Goal: Communication & Community: Answer question/provide support

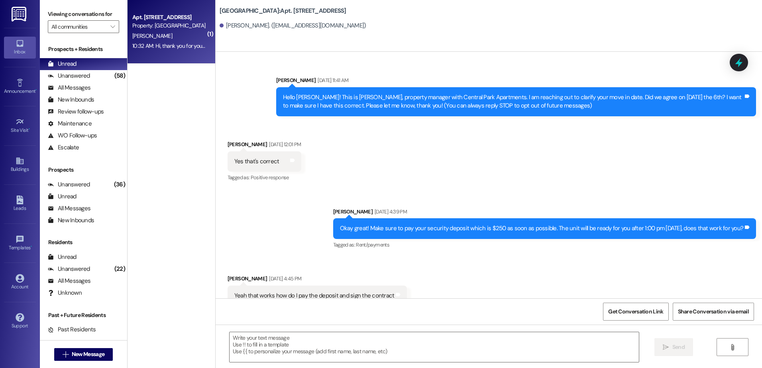
scroll to position [5896, 0]
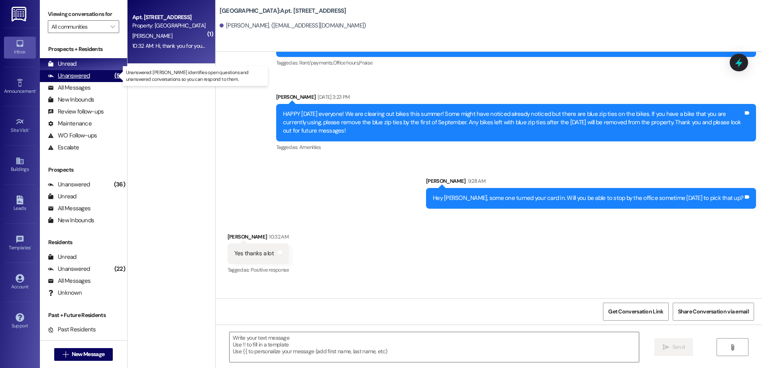
click at [81, 81] on div "Unanswered (58)" at bounding box center [83, 76] width 87 height 12
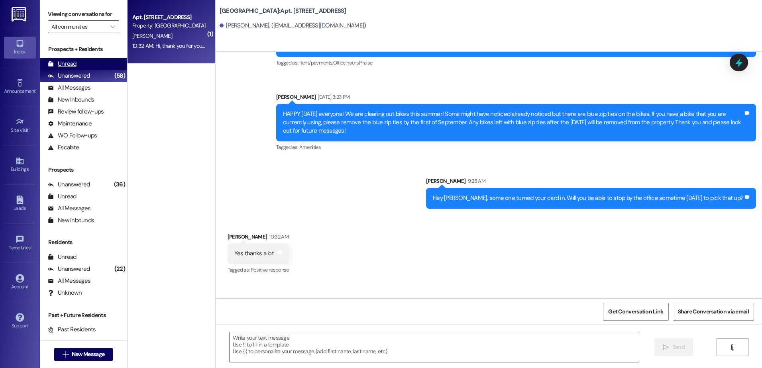
click at [82, 64] on div "Unread (0)" at bounding box center [83, 64] width 87 height 12
drag, startPoint x: 91, startPoint y: 76, endPoint x: 91, endPoint y: 67, distance: 9.6
click at [91, 76] on div "Unanswered (58)" at bounding box center [83, 76] width 87 height 12
click at [91, 66] on div "Unread (0)" at bounding box center [83, 64] width 87 height 12
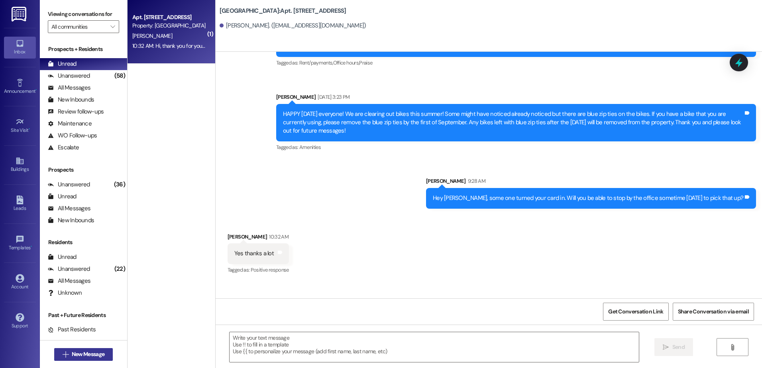
click at [88, 354] on span "New Message" at bounding box center [88, 354] width 33 height 8
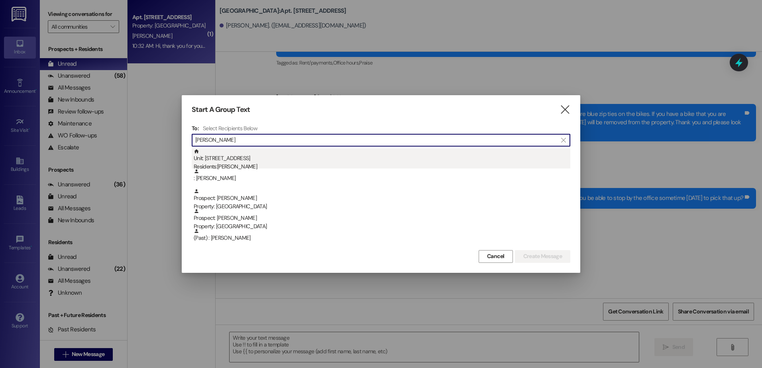
type input "[PERSON_NAME]"
click at [238, 160] on div "Unit: 220 - 1 Central Park Residents: [PERSON_NAME]" at bounding box center [382, 160] width 377 height 23
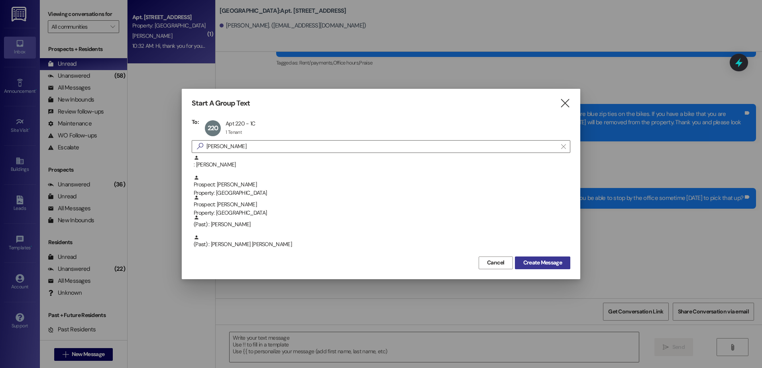
click at [557, 263] on span "Create Message" at bounding box center [542, 263] width 39 height 8
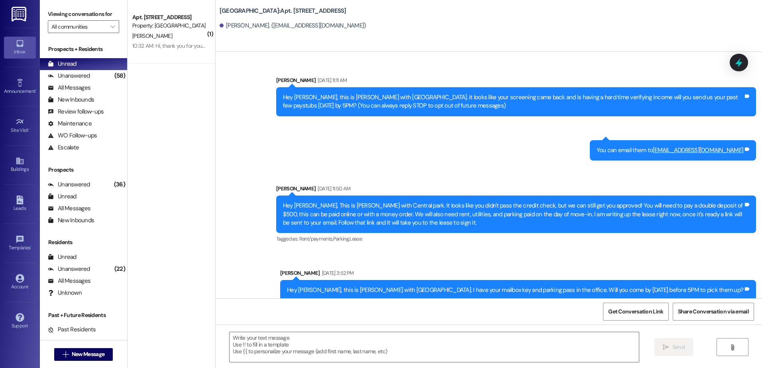
scroll to position [16025, 0]
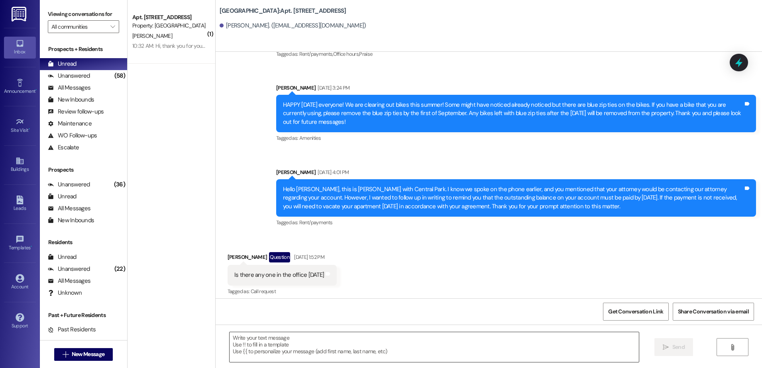
click at [289, 353] on textarea at bounding box center [434, 347] width 409 height 30
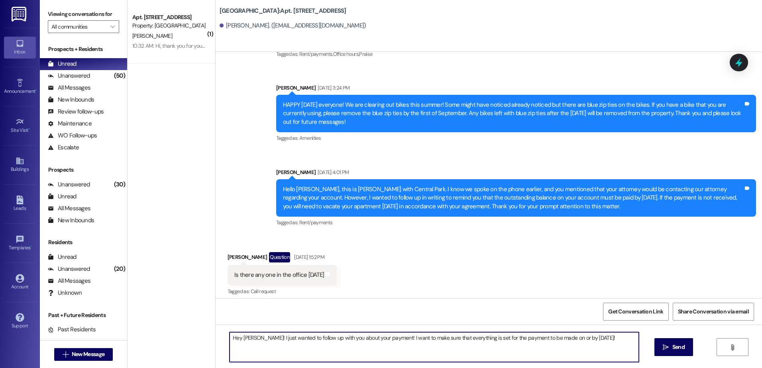
type textarea "Hey [PERSON_NAME]! I just wanted to follow up with you about your payment! I wa…"
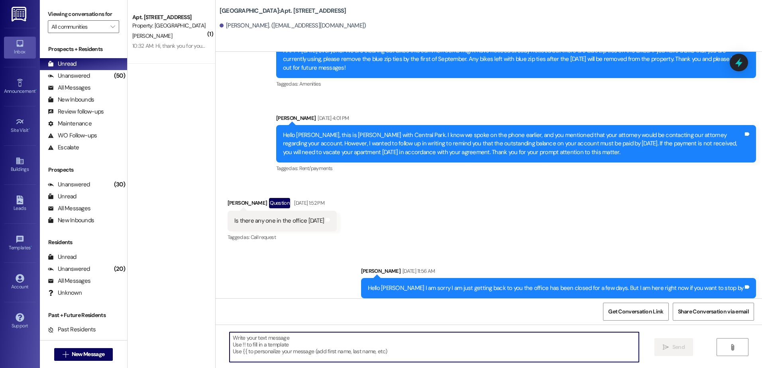
scroll to position [16080, 0]
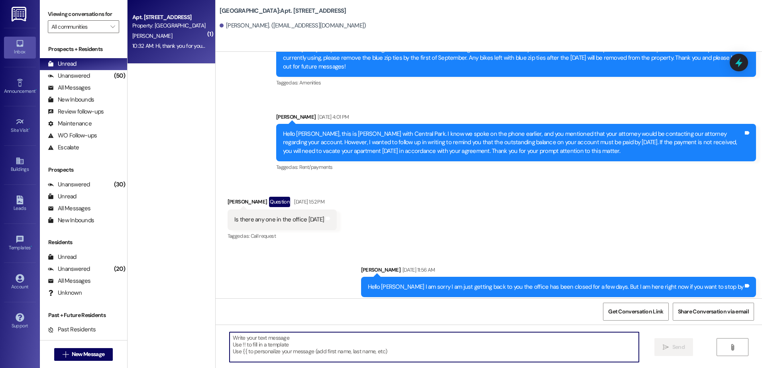
click at [145, 38] on span "[PERSON_NAME]" at bounding box center [152, 35] width 40 height 7
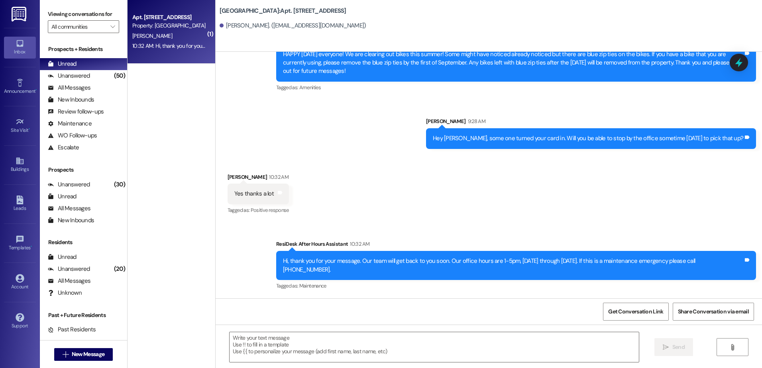
scroll to position [5896, 0]
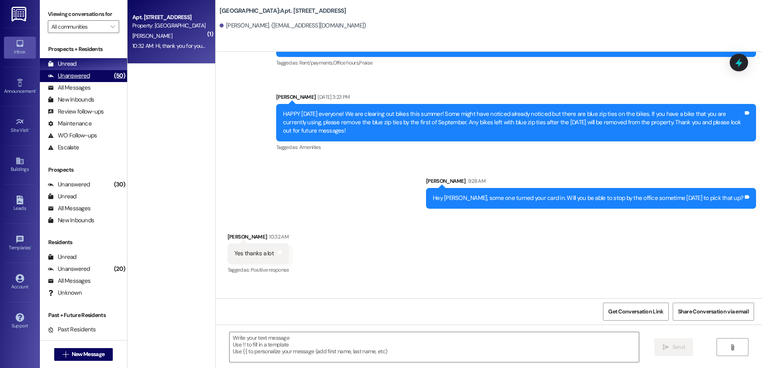
click at [101, 76] on div "Unanswered (50)" at bounding box center [83, 76] width 87 height 12
click at [104, 64] on div "Unread (0)" at bounding box center [83, 64] width 87 height 12
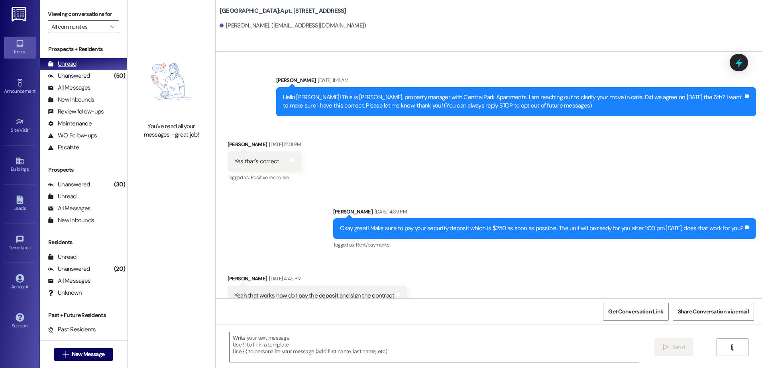
scroll to position [5828, 0]
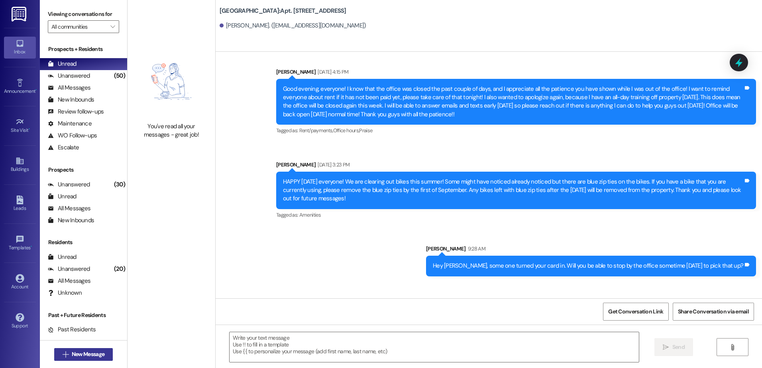
click at [96, 354] on span "New Message" at bounding box center [88, 354] width 33 height 8
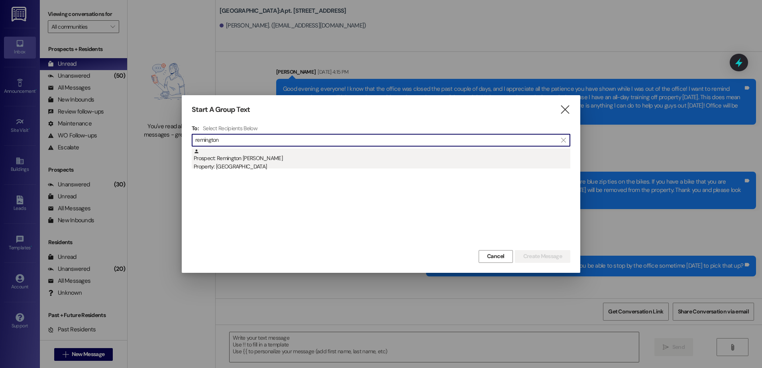
type input "remington"
click at [243, 164] on div "Property: [GEOGRAPHIC_DATA]" at bounding box center [382, 167] width 377 height 8
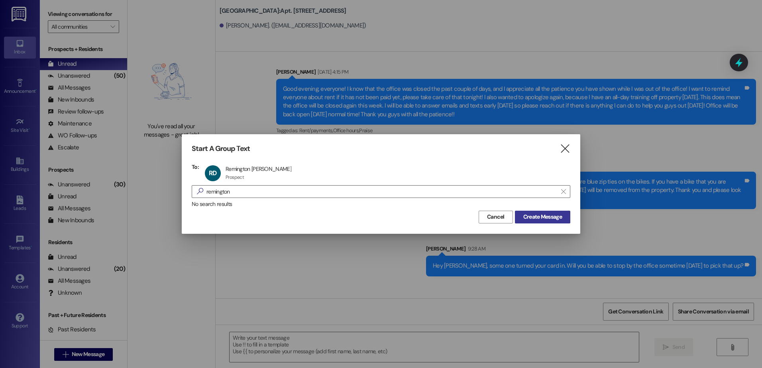
click at [548, 221] on span "Create Message" at bounding box center [542, 217] width 39 height 8
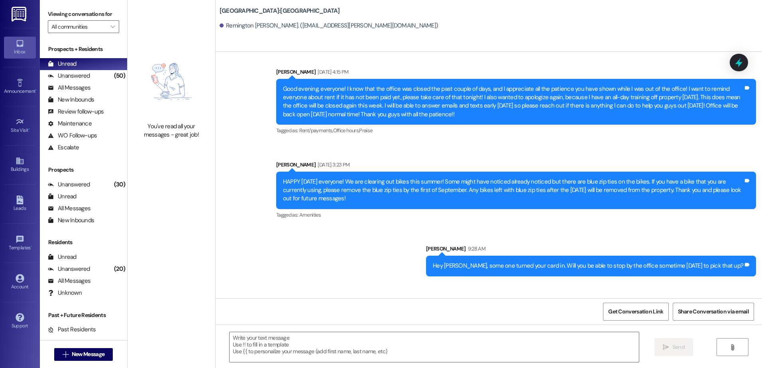
scroll to position [771, 0]
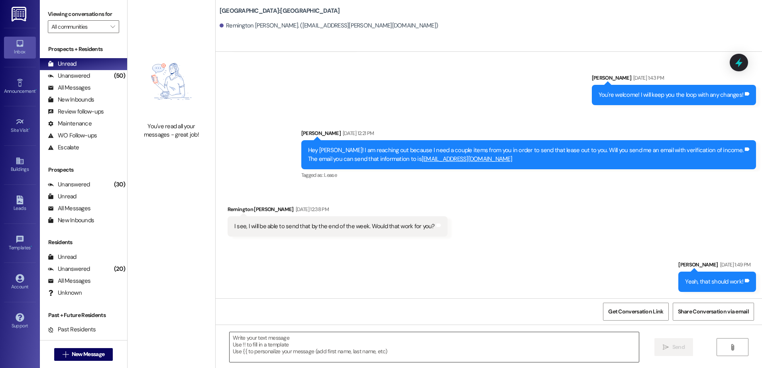
click at [301, 339] on textarea at bounding box center [434, 347] width 409 height 30
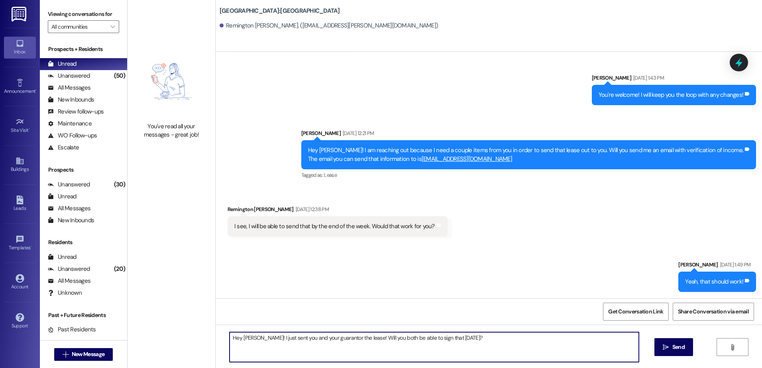
type textarea "Hey [PERSON_NAME]! I just sent you and your guarantor the lease! Will you both …"
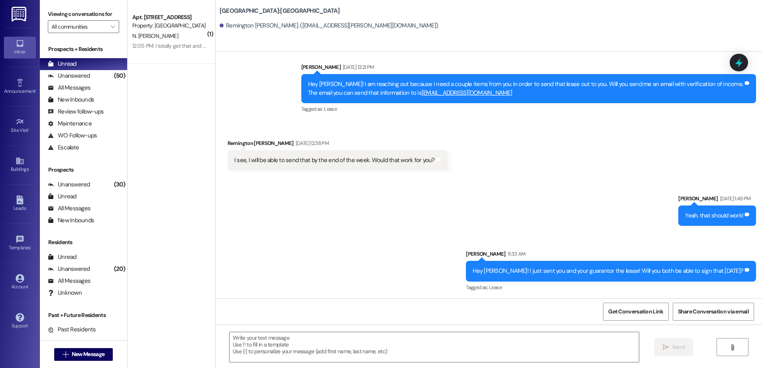
scroll to position [838, 0]
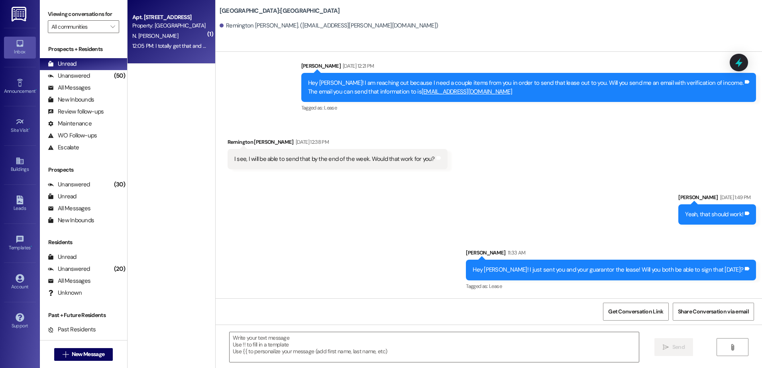
click at [169, 50] on div "12:05 PM: I totally get that and respect it. Is there any way to switch? Like s…" at bounding box center [169, 46] width 75 height 10
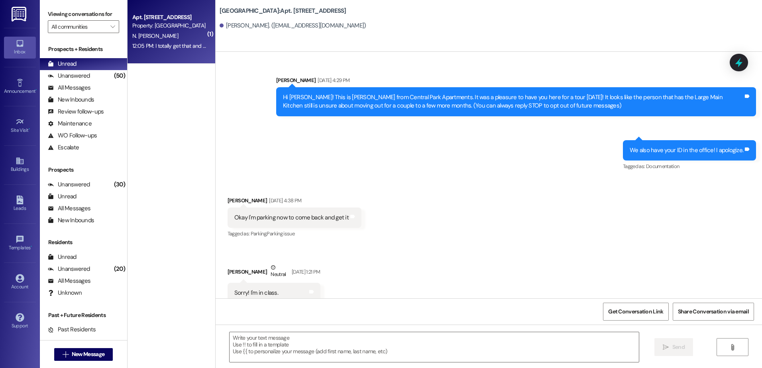
scroll to position [3546, 0]
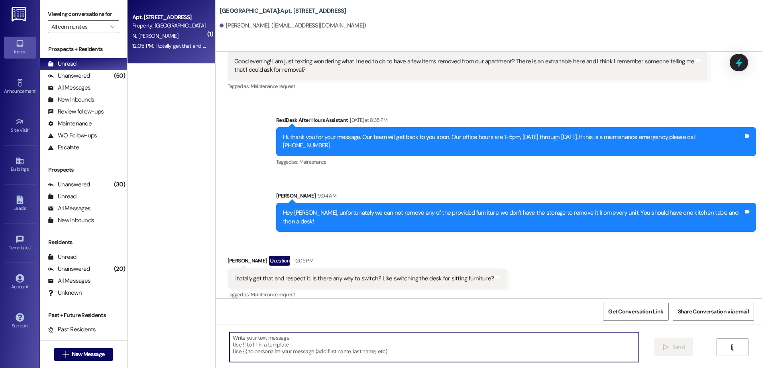
click at [269, 348] on textarea at bounding box center [434, 347] width 409 height 30
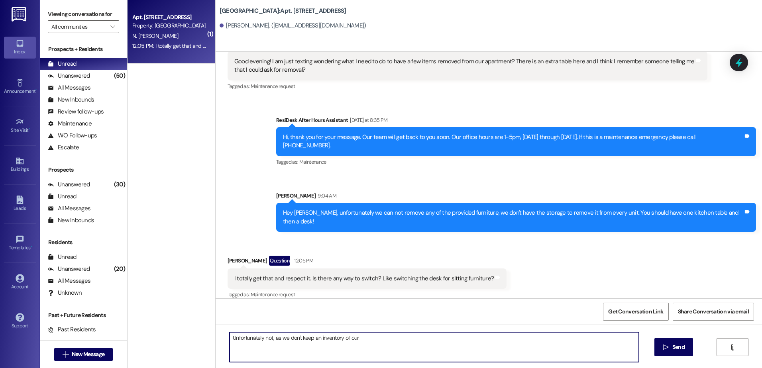
click at [365, 339] on textarea "Unfortunately not, as we don't keep an inventory of our" at bounding box center [434, 347] width 409 height 30
type textarea "Unfortunately not, as we don't keep an inventory of our furniture and we just b…"
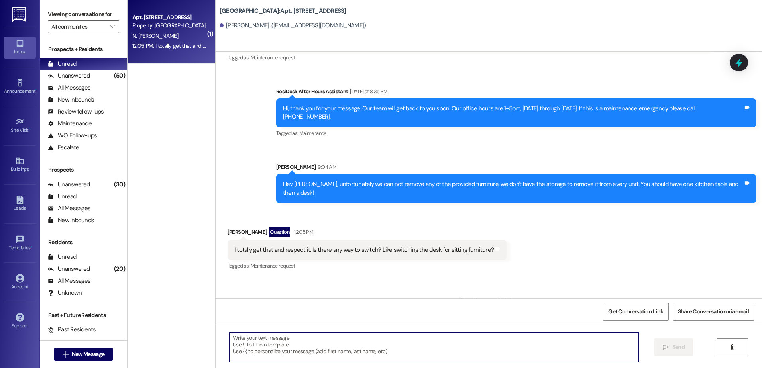
scroll to position [3602, 0]
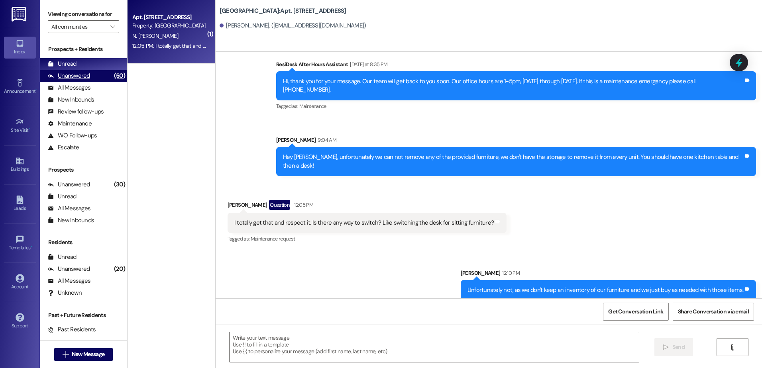
click at [87, 73] on div "Unanswered" at bounding box center [69, 76] width 42 height 8
click at [87, 64] on div "Unread (0)" at bounding box center [83, 64] width 87 height 12
